Goal: Information Seeking & Learning: Learn about a topic

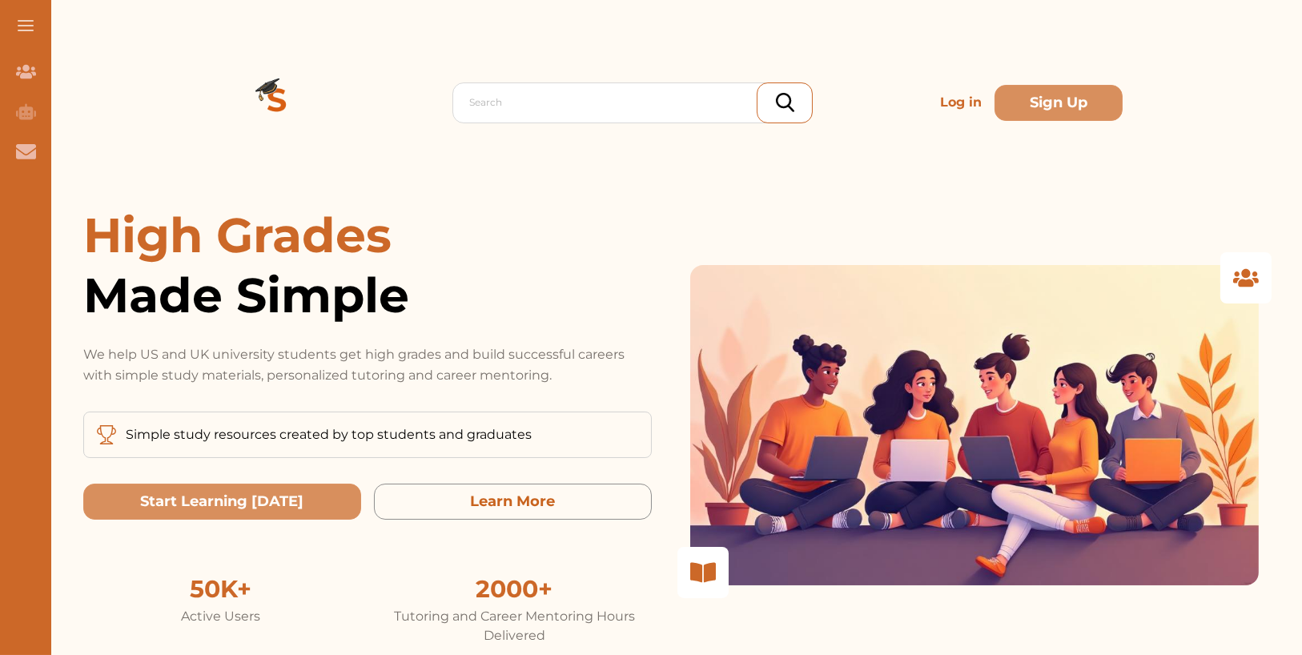
click at [966, 105] on p "Log in" at bounding box center [961, 103] width 54 height 32
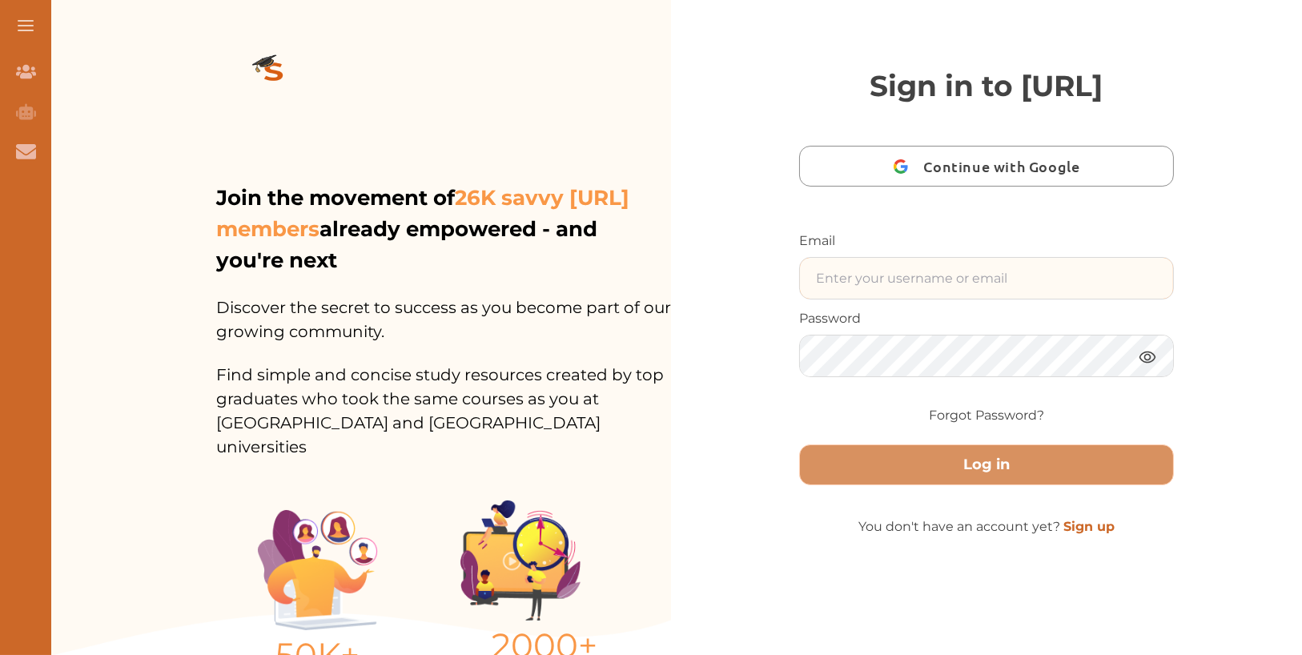
click at [911, 299] on input "text" at bounding box center [986, 278] width 373 height 41
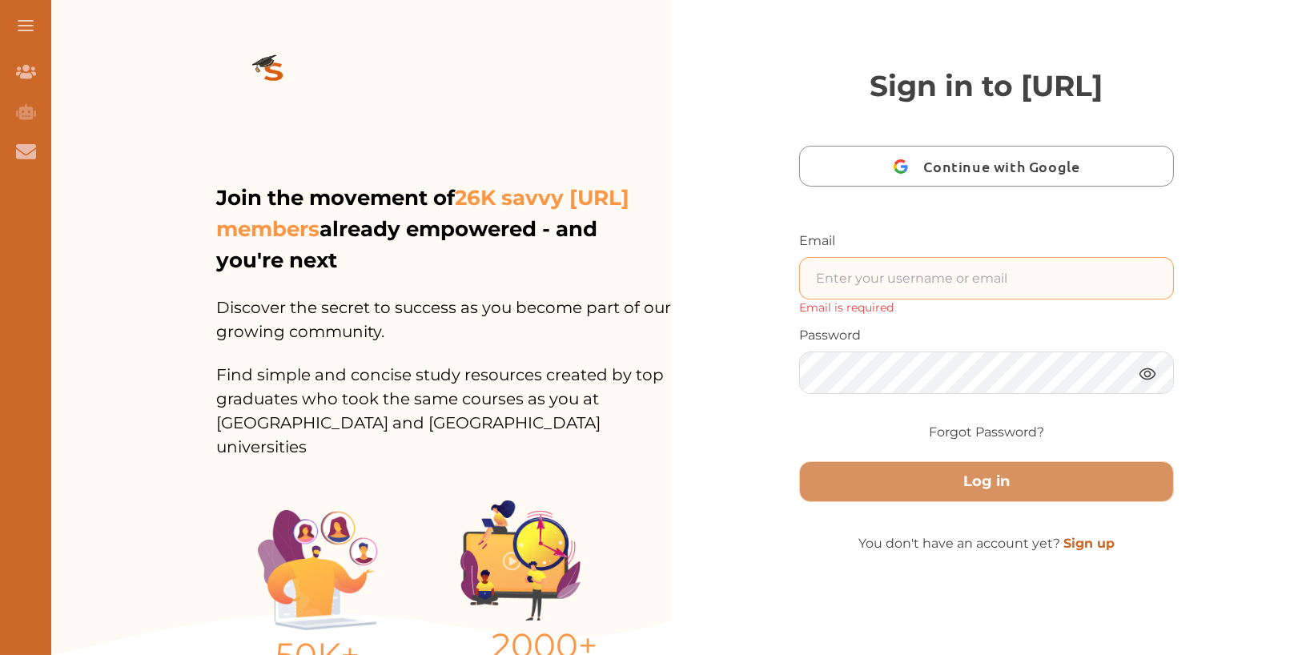
type input "[EMAIL_ADDRESS]"
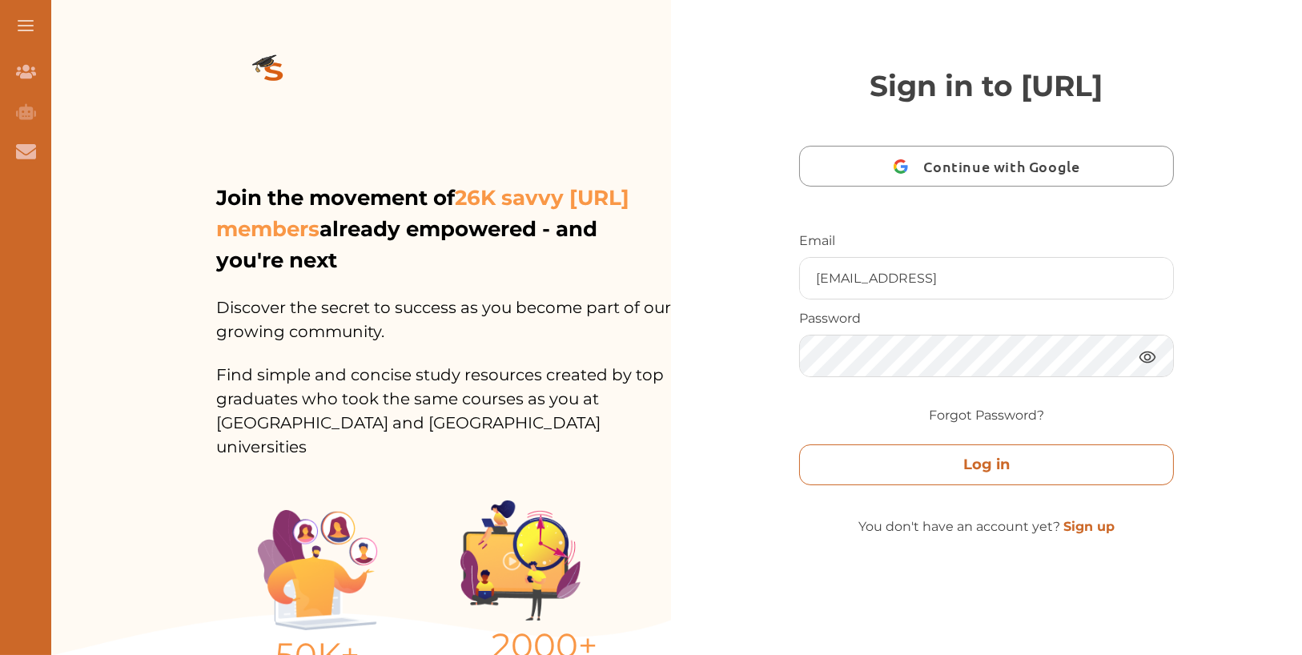
click at [1065, 485] on button "Log in" at bounding box center [986, 465] width 375 height 41
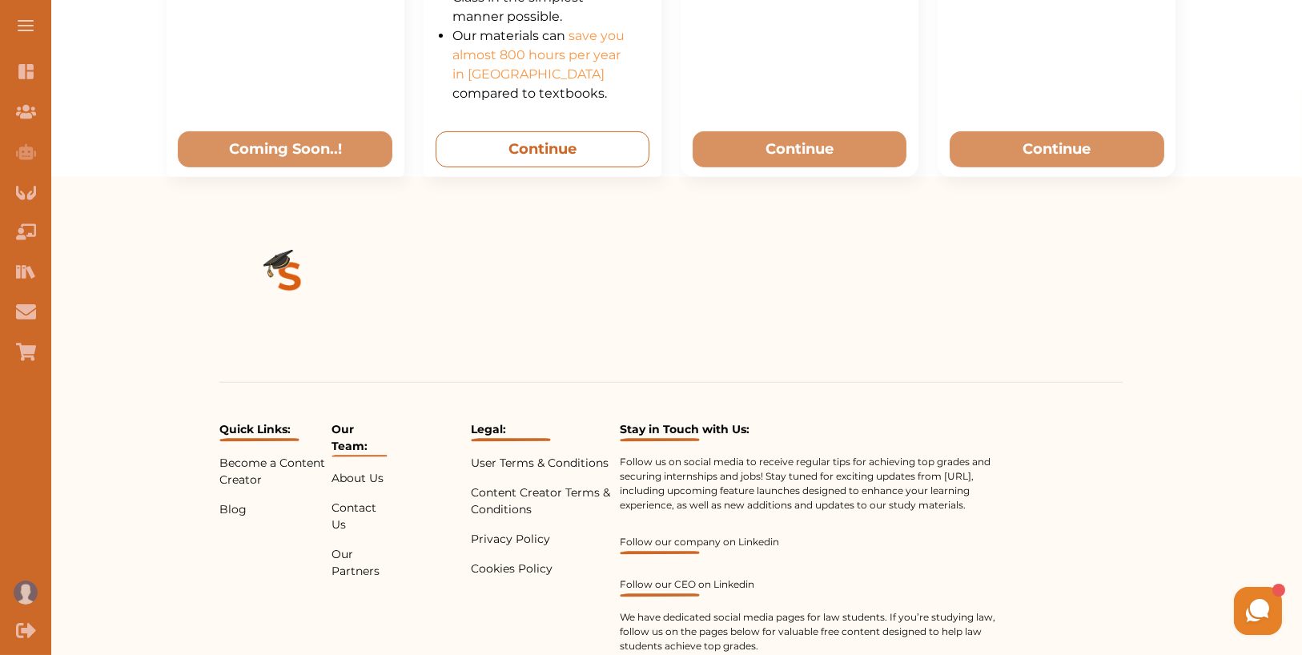
click at [545, 161] on button "Continue" at bounding box center [543, 149] width 214 height 36
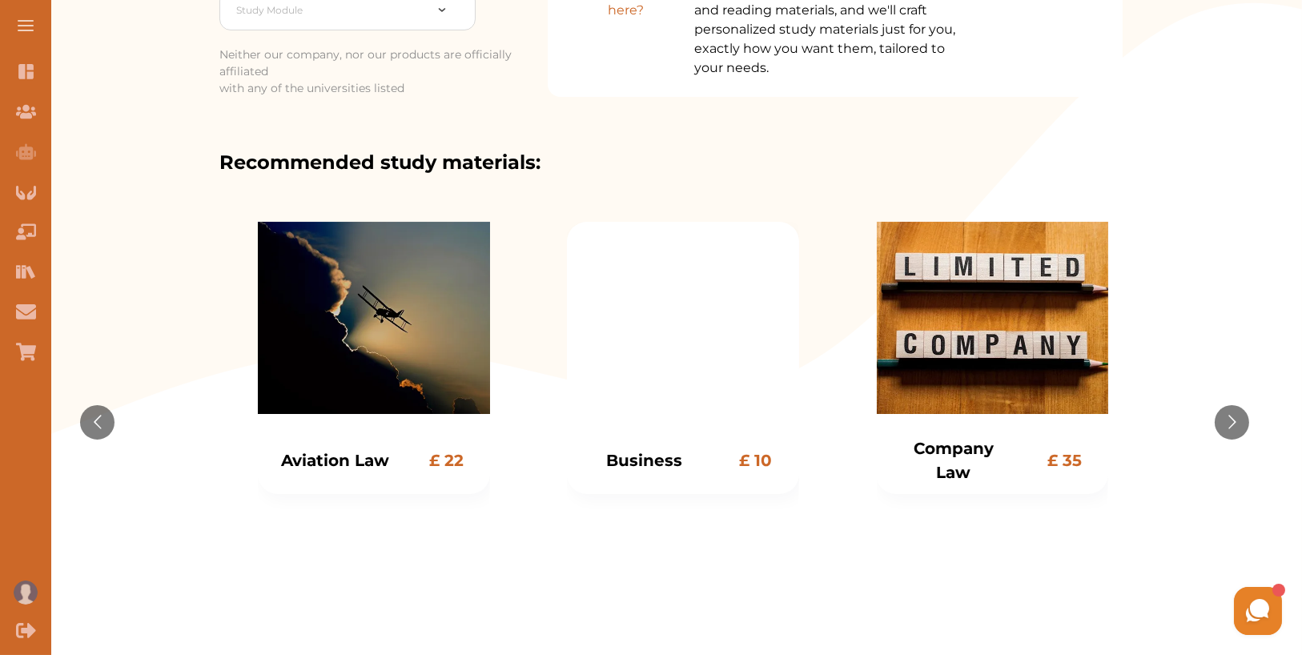
scroll to position [368, 0]
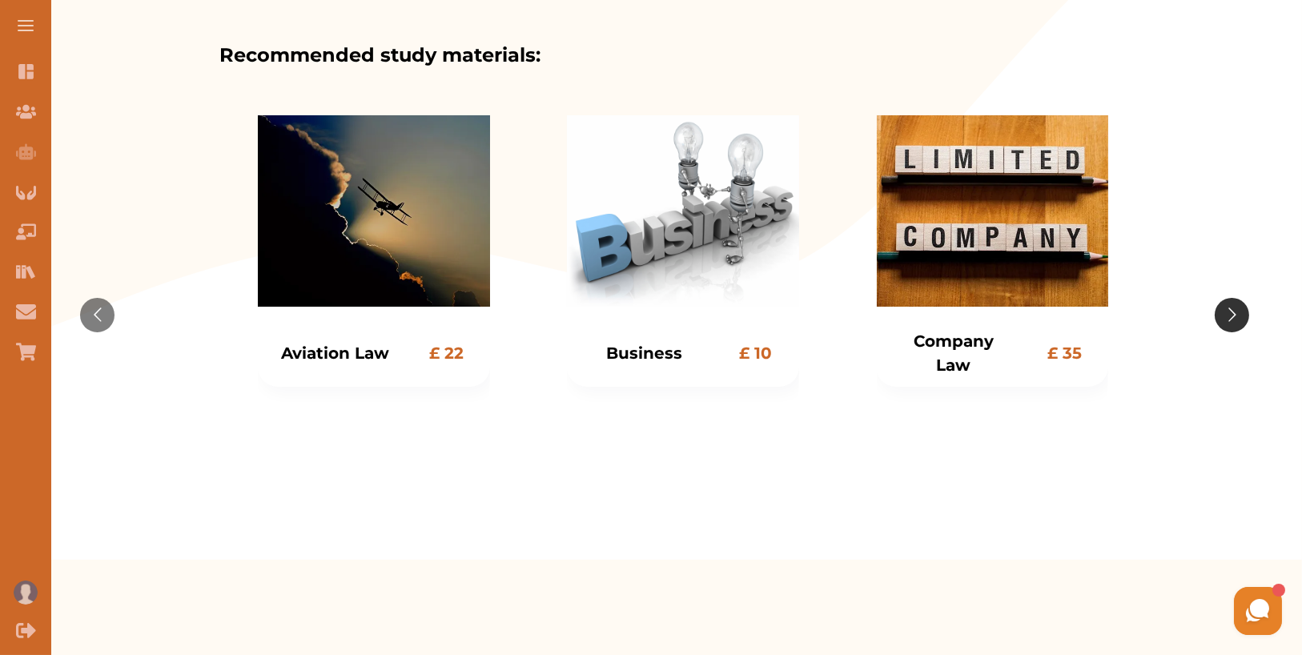
click at [1245, 312] on button "Go to next slide" at bounding box center [1232, 315] width 34 height 34
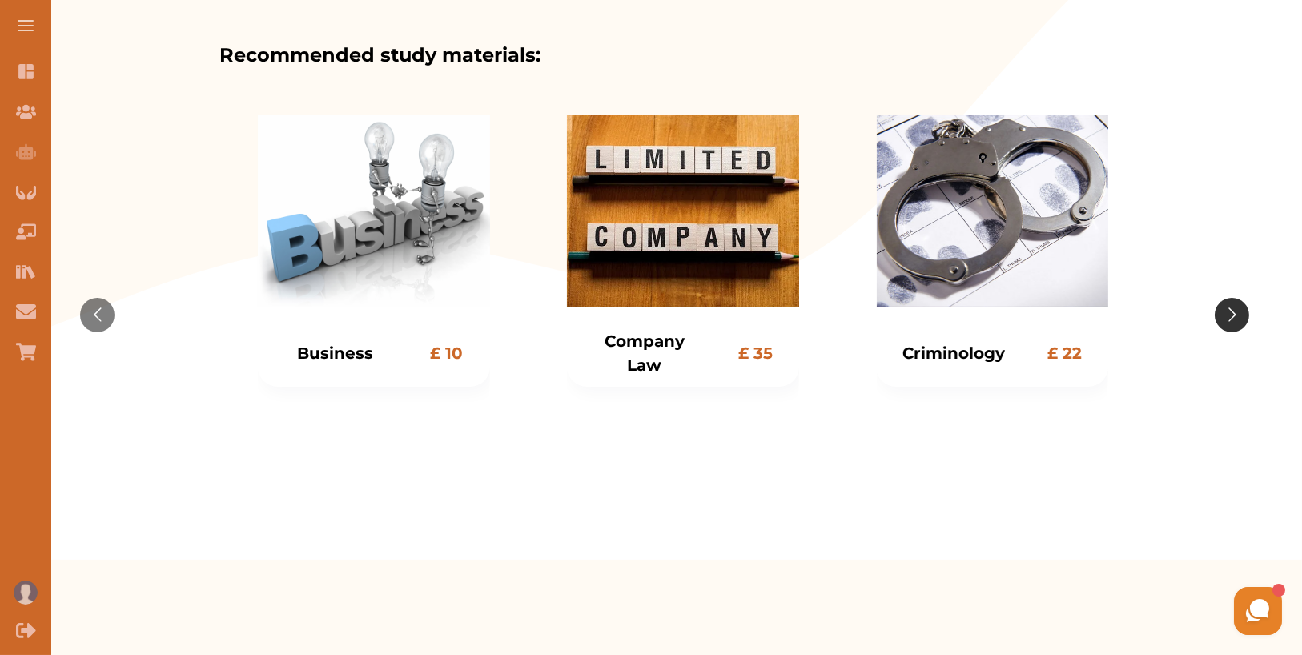
click at [1245, 312] on button "Go to next slide" at bounding box center [1232, 315] width 34 height 34
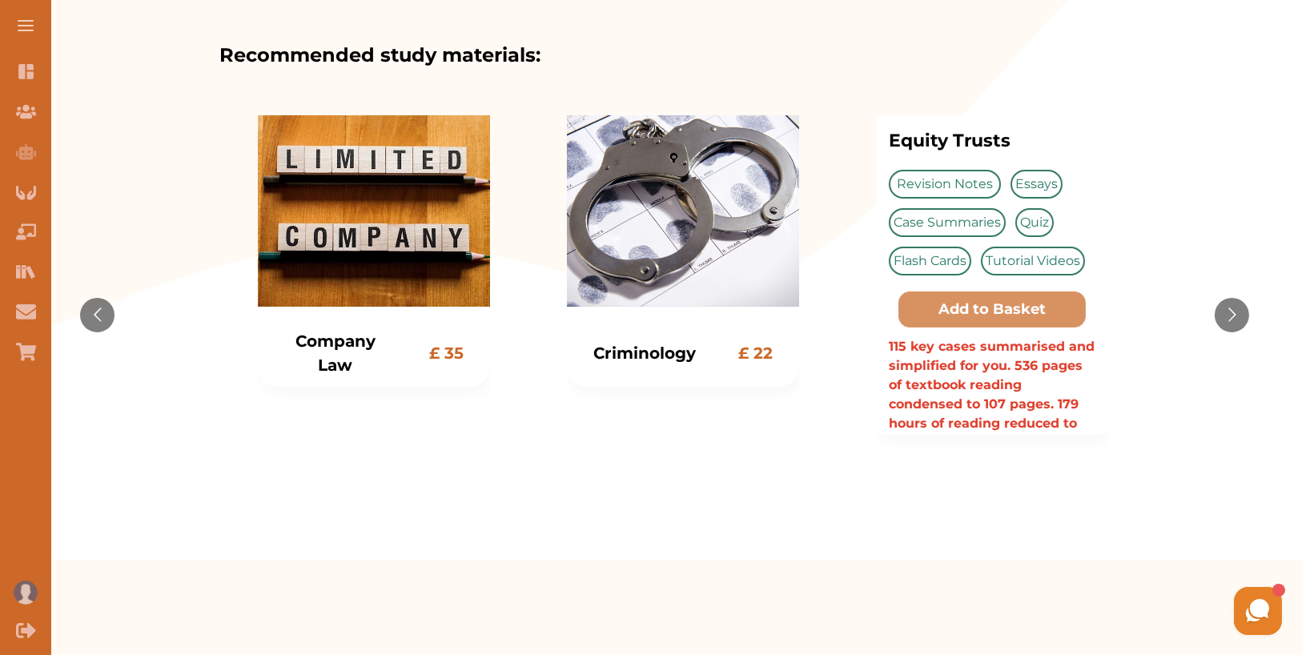
click at [965, 211] on div "Equity Trusts £ 35 Equity Trusts Revision Notes Essays Case Summaries Quiz Flas…" at bounding box center [992, 315] width 232 height 400
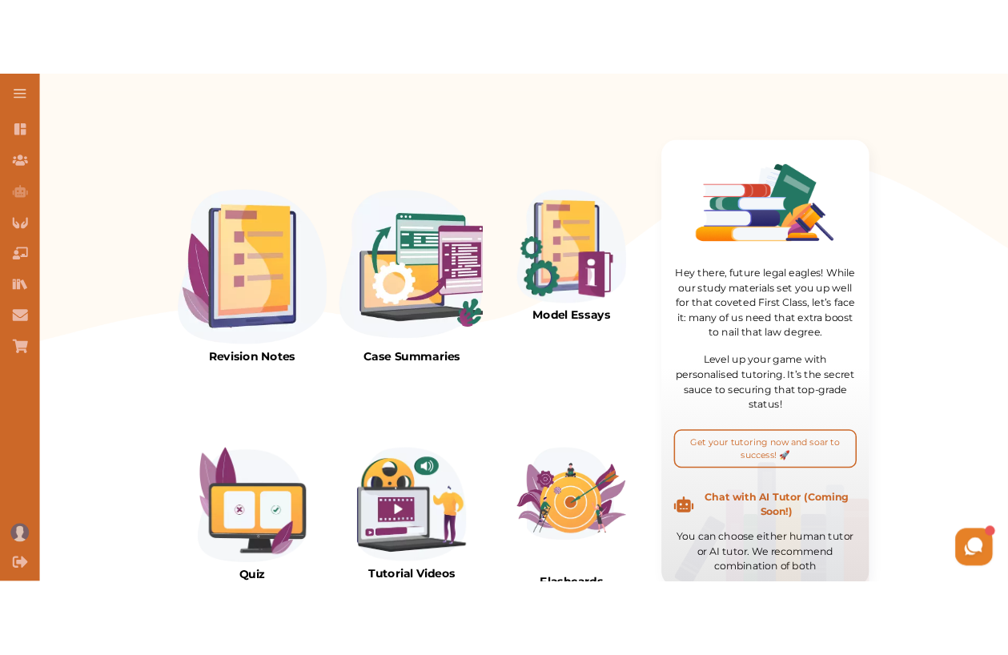
scroll to position [239, 0]
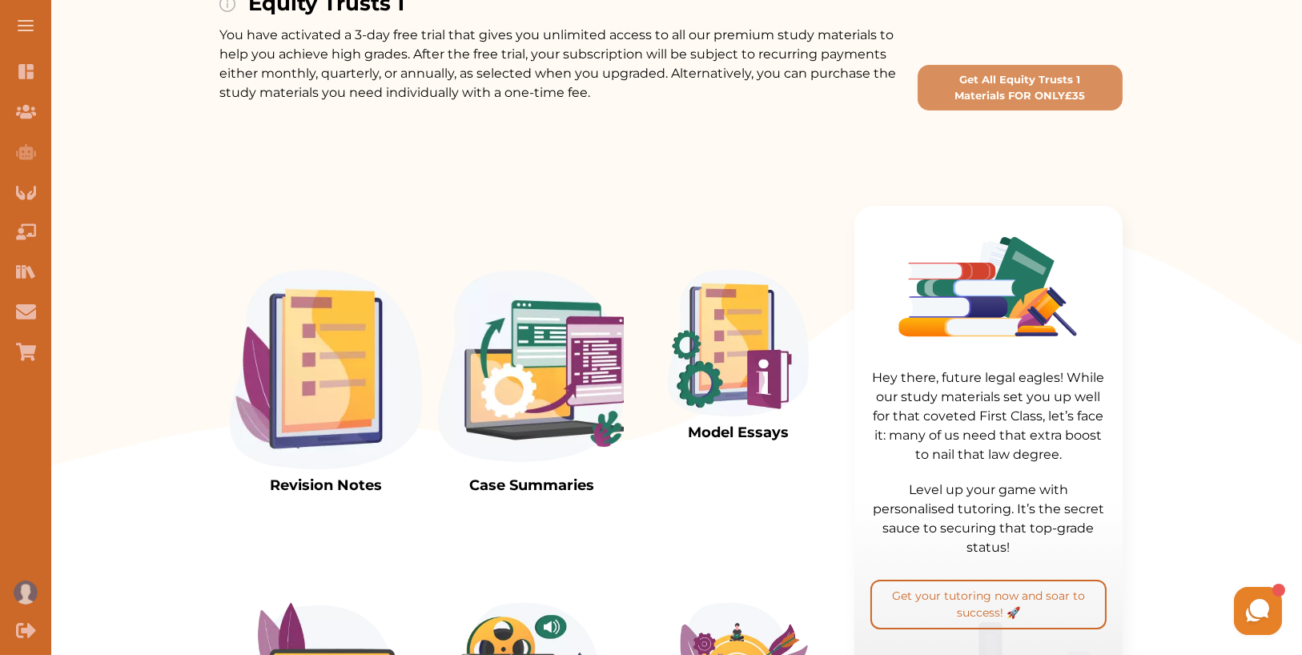
click at [298, 388] on img at bounding box center [326, 369] width 192 height 199
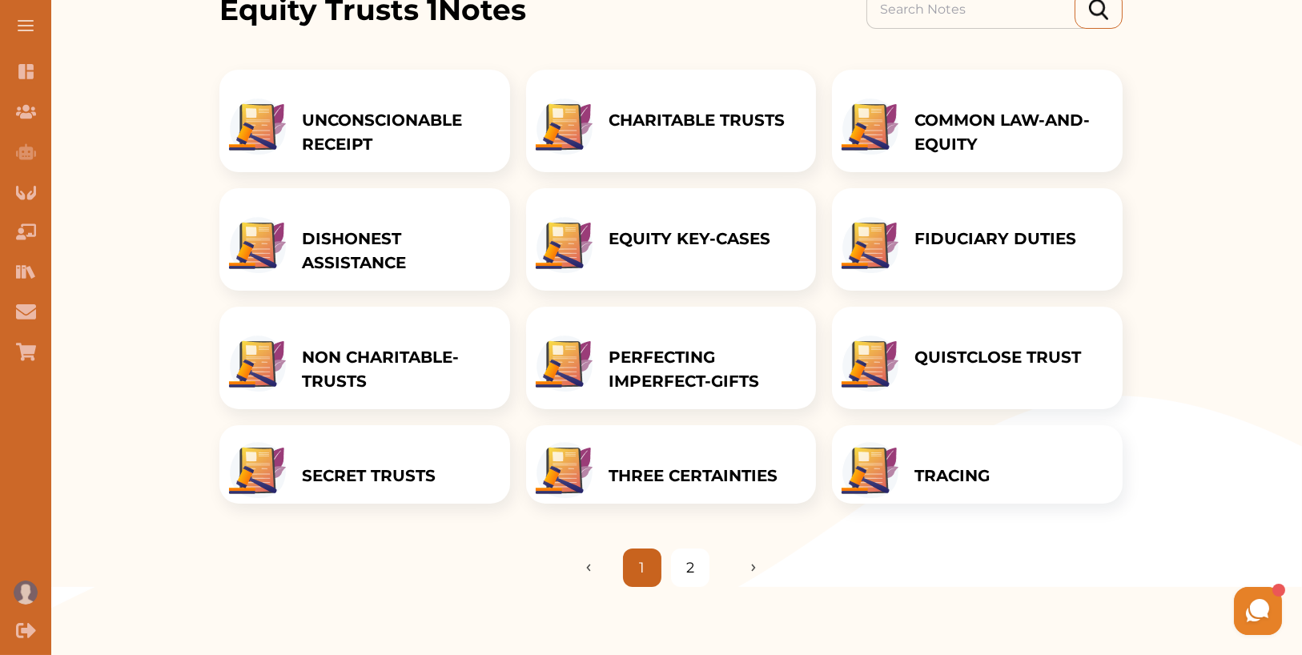
click at [441, 365] on p "NON CHARITABLE-TRUSTS" at bounding box center [398, 369] width 192 height 48
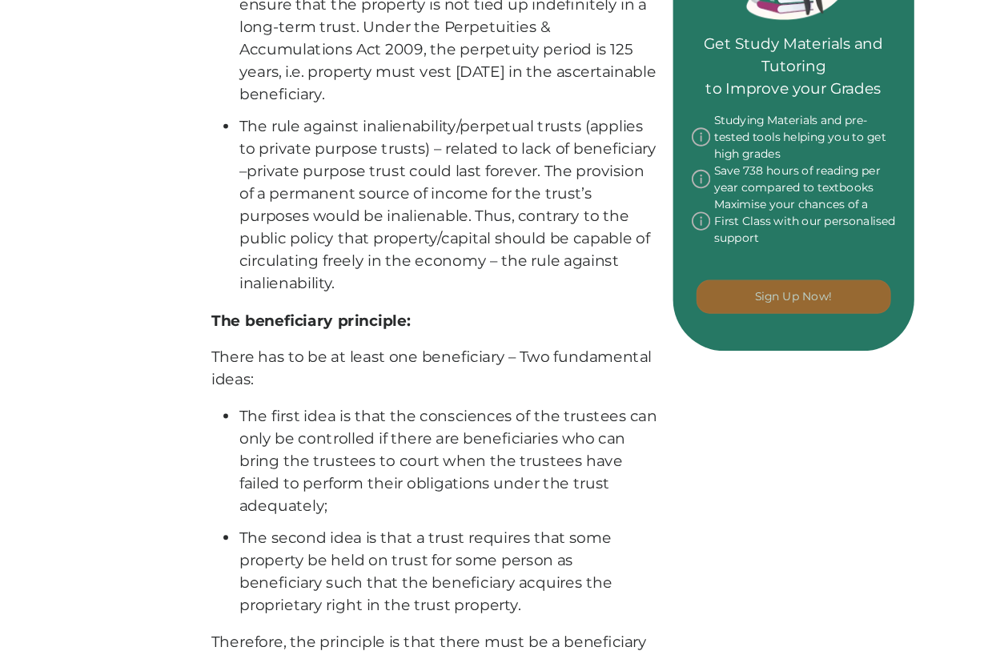
scroll to position [828, 0]
